Goal: Transaction & Acquisition: Purchase product/service

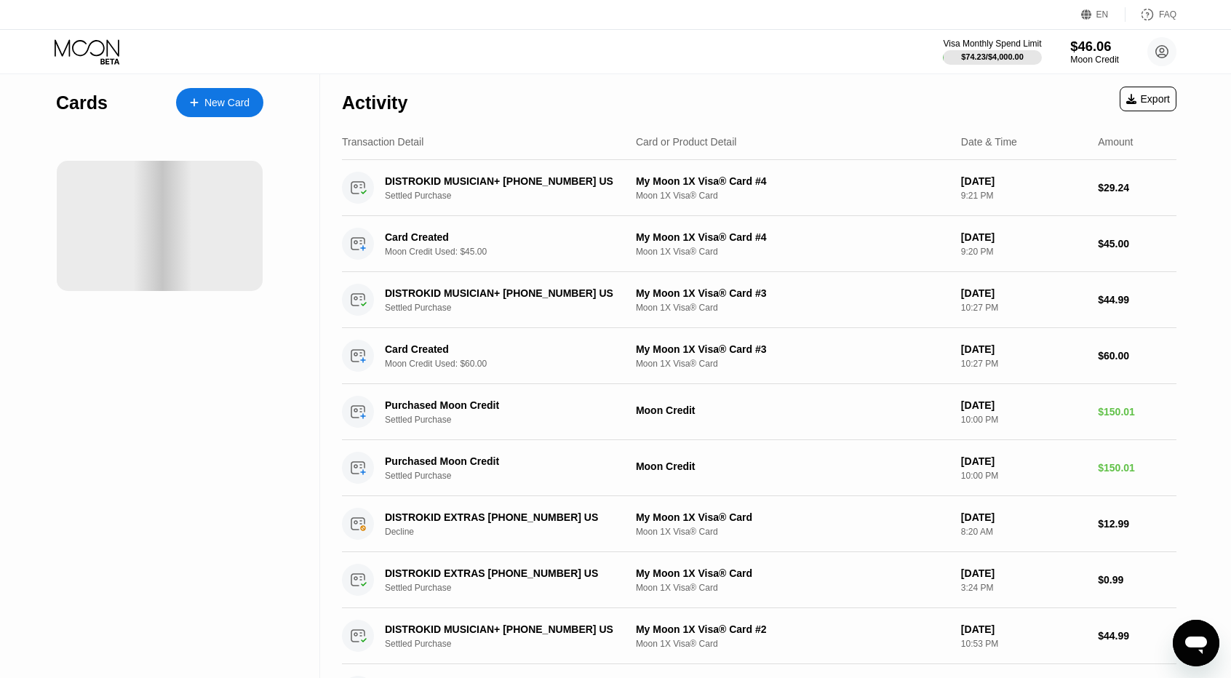
click at [1089, 55] on div "Moon Credit" at bounding box center [1094, 60] width 49 height 10
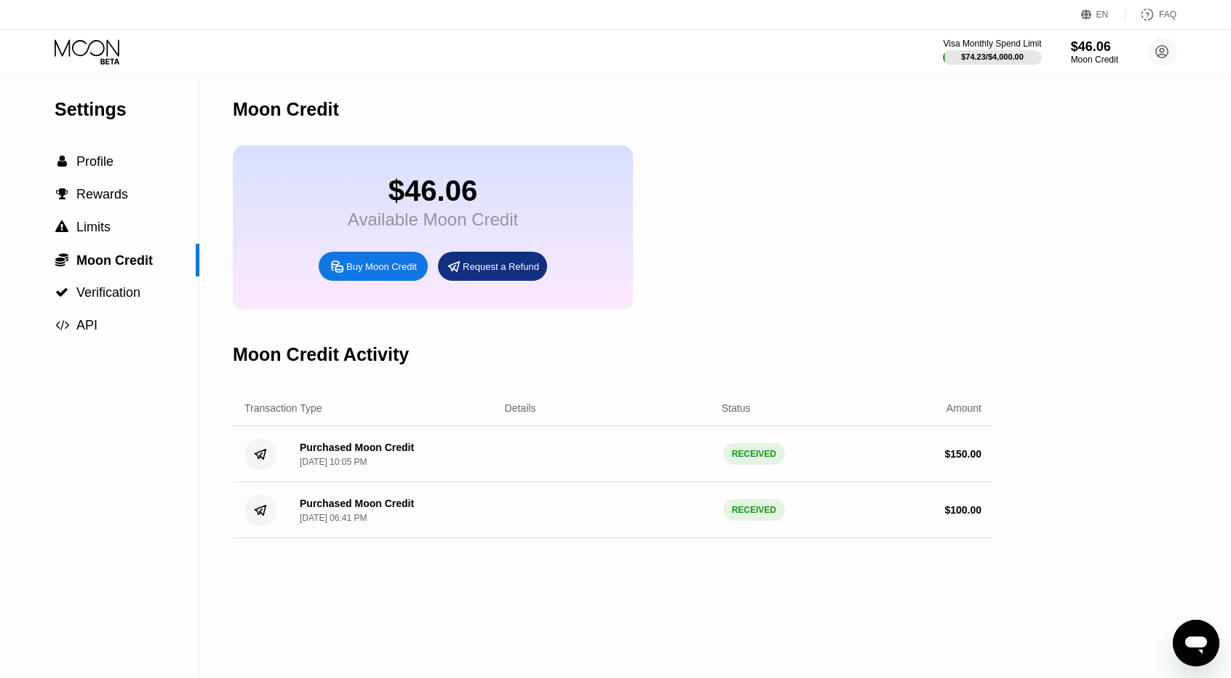
click at [362, 273] on div "Buy Moon Credit" at bounding box center [381, 266] width 71 height 12
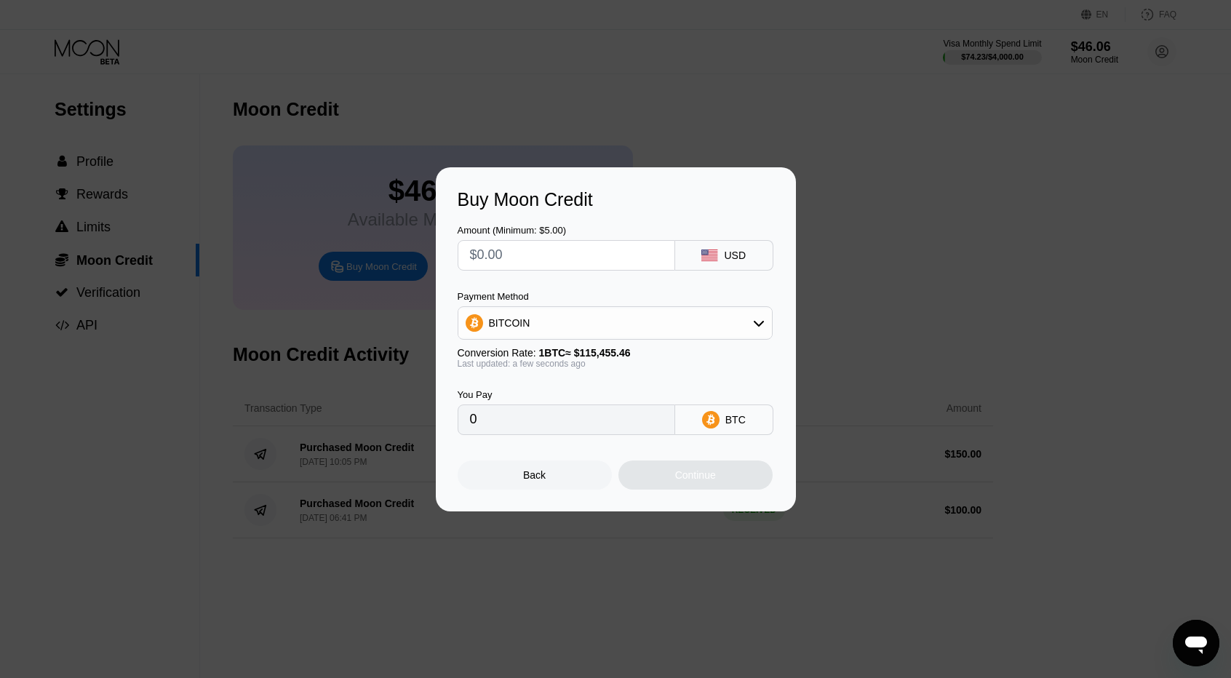
click at [538, 251] on input "text" at bounding box center [566, 255] width 193 height 29
type input "$1"
type input "0.00000867"
type input "$10"
type input "0.00008662"
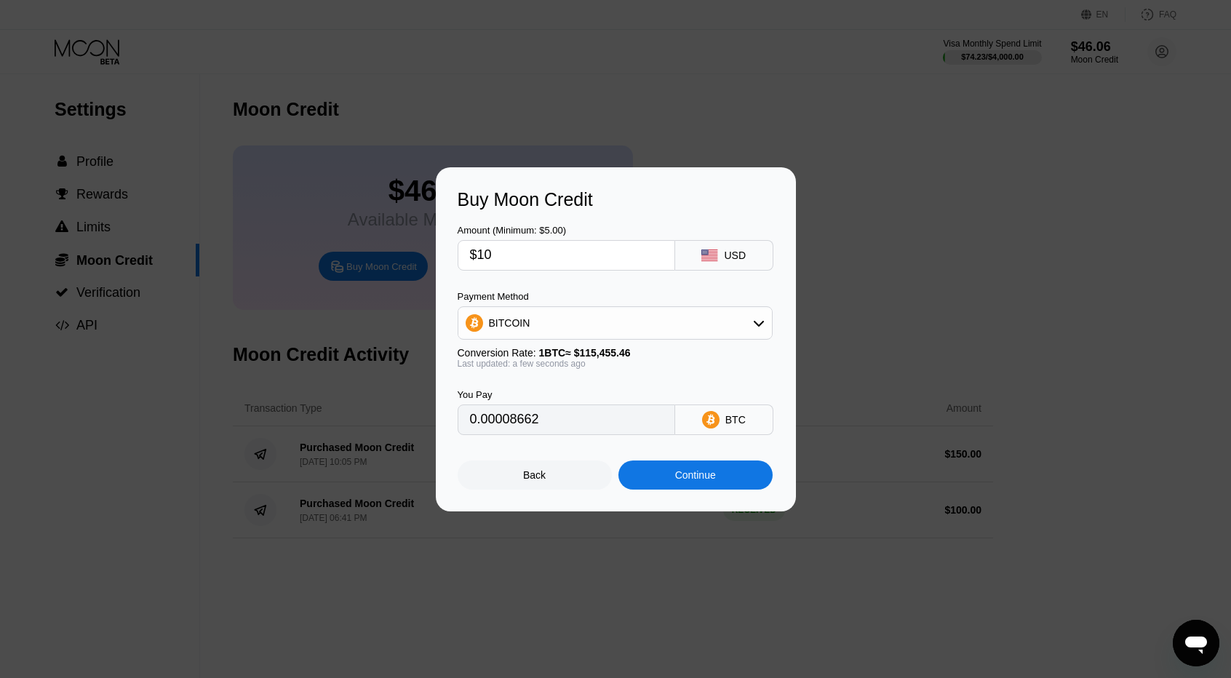
type input "$100"
type input "0.00086614"
type input "$100"
click at [605, 213] on div "Amount (Minimum: $5.00) $100 USD" at bounding box center [616, 240] width 317 height 60
click at [694, 481] on div "Continue" at bounding box center [695, 475] width 41 height 12
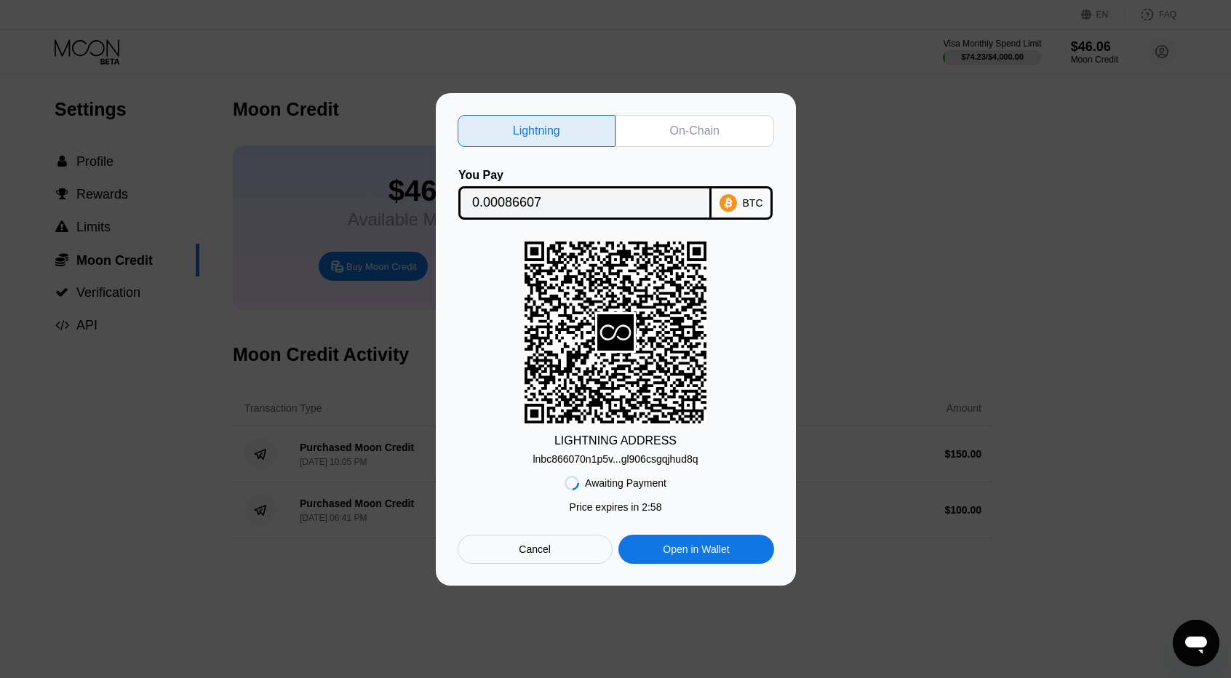
click at [694, 126] on div "On-Chain" at bounding box center [694, 131] width 49 height 15
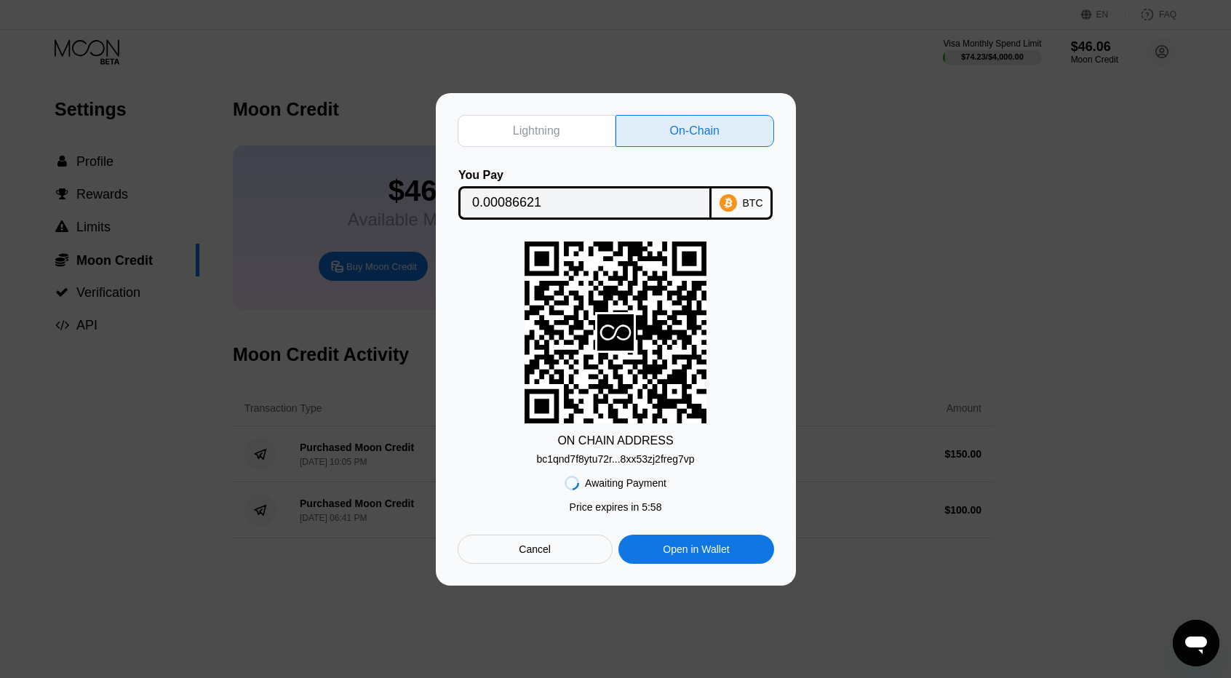
click at [598, 462] on div "bc1qnd7f8ytu72r...8xx53zj2freg7vp" at bounding box center [615, 459] width 158 height 12
click at [560, 194] on input "0.00086621" at bounding box center [585, 202] width 226 height 29
